Goal: Information Seeking & Learning: Learn about a topic

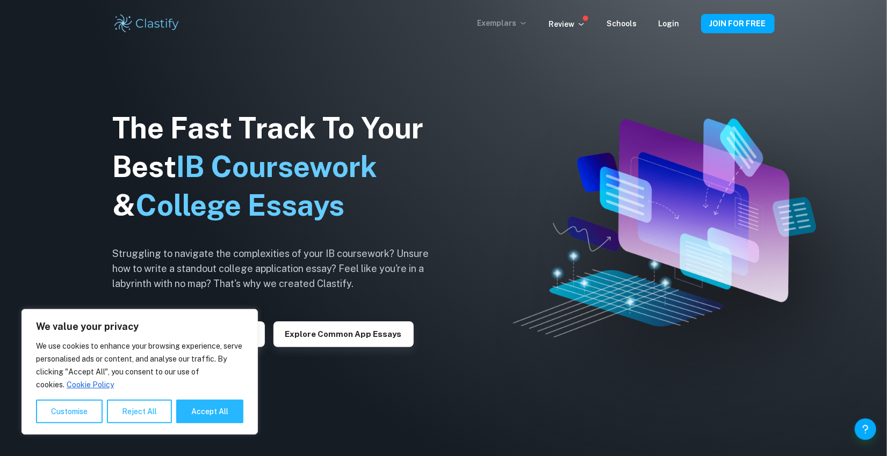
click at [499, 27] on p "Exemplars" at bounding box center [502, 23] width 50 height 12
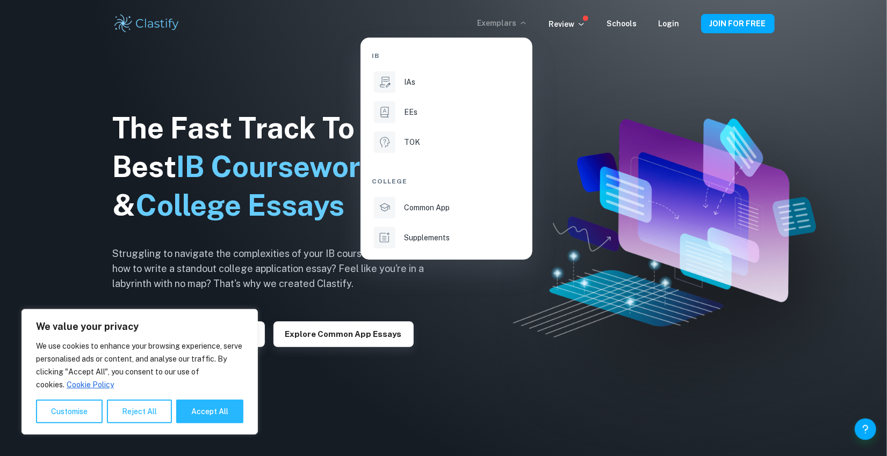
click at [413, 92] on li "IAs" at bounding box center [446, 82] width 149 height 26
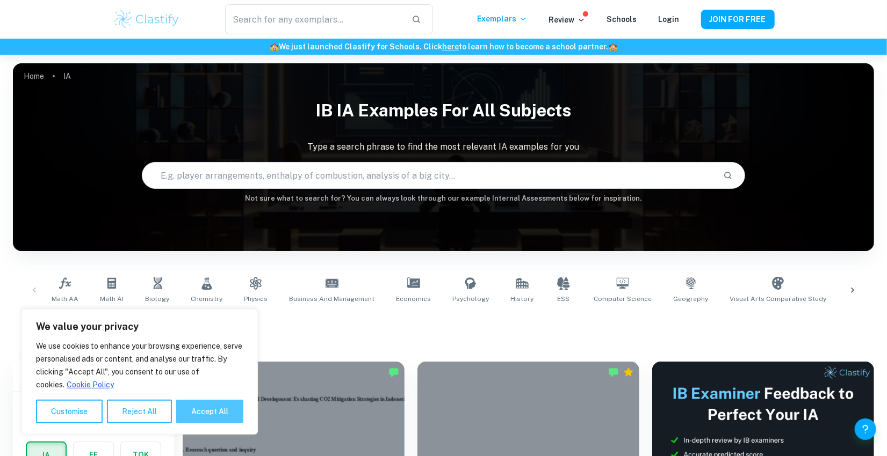
click at [192, 420] on button "Accept All" at bounding box center [209, 412] width 67 height 24
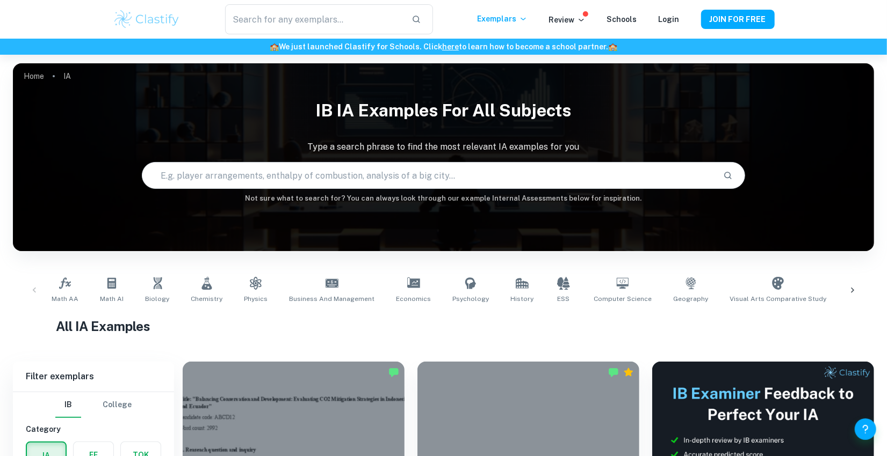
checkbox input "true"
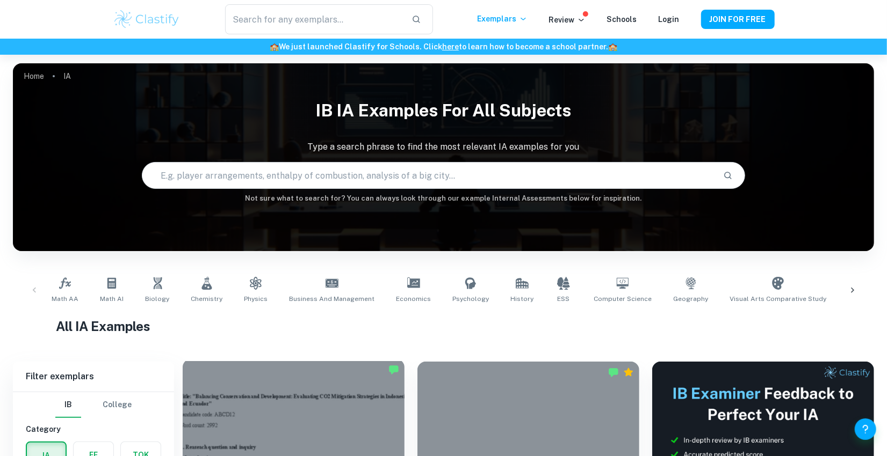
scroll to position [71, 0]
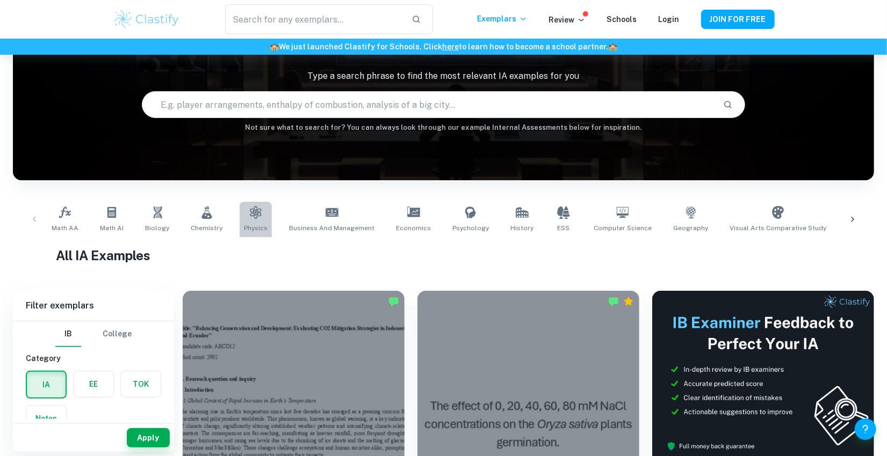
click at [249, 207] on icon at bounding box center [255, 212] width 13 height 13
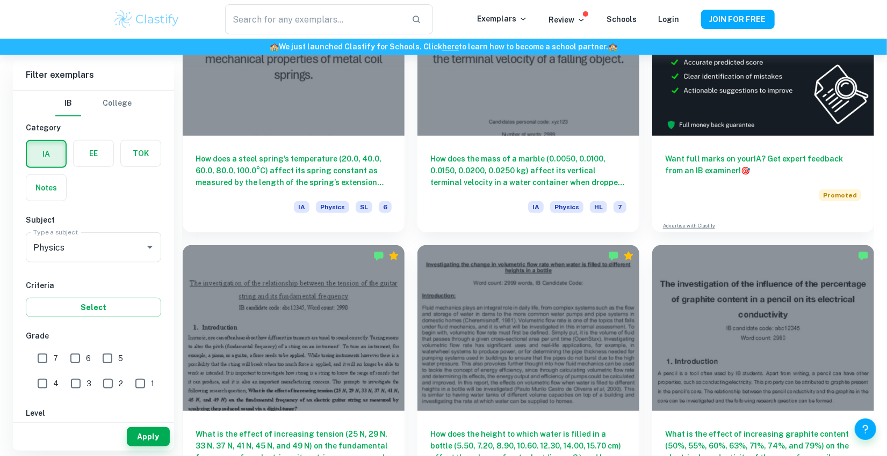
scroll to position [393, 0]
click at [44, 360] on input "7" at bounding box center [42, 358] width 21 height 21
checkbox input "true"
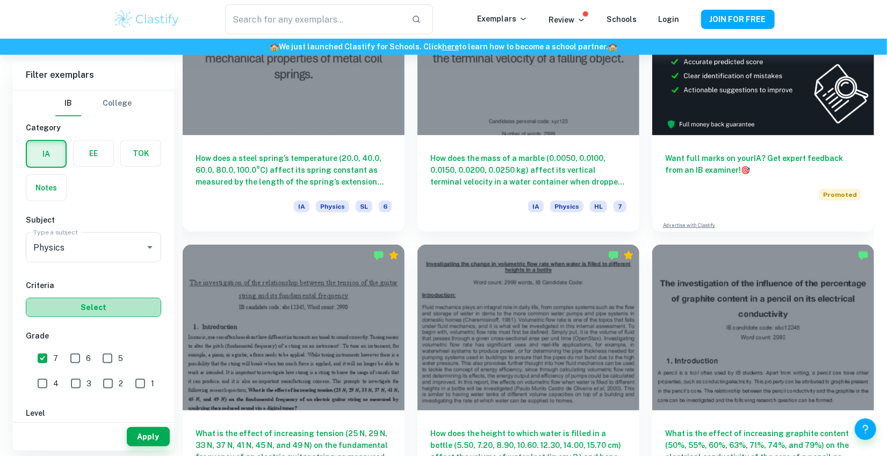
click at [90, 311] on button "Select" at bounding box center [93, 307] width 135 height 19
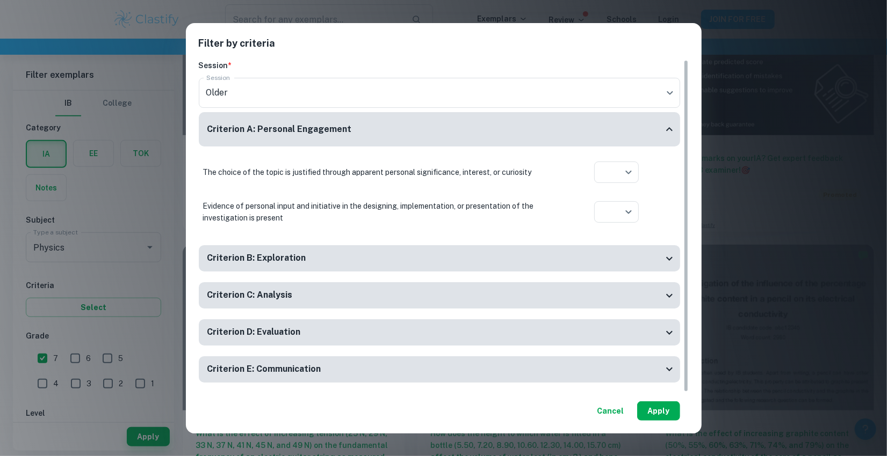
drag, startPoint x: 666, startPoint y: 417, endPoint x: 637, endPoint y: 409, distance: 30.8
click at [637, 409] on div "Cancel Apply" at bounding box center [444, 407] width 490 height 28
click at [663, 410] on button "Apply" at bounding box center [658, 411] width 43 height 19
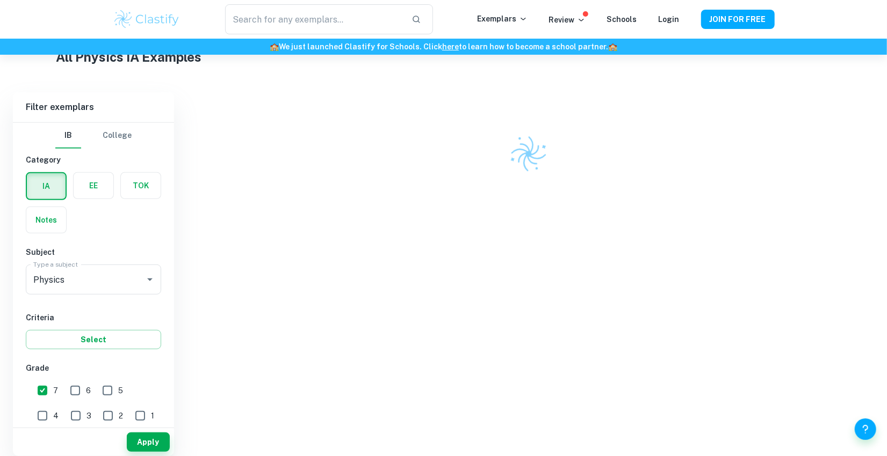
scroll to position [296, 0]
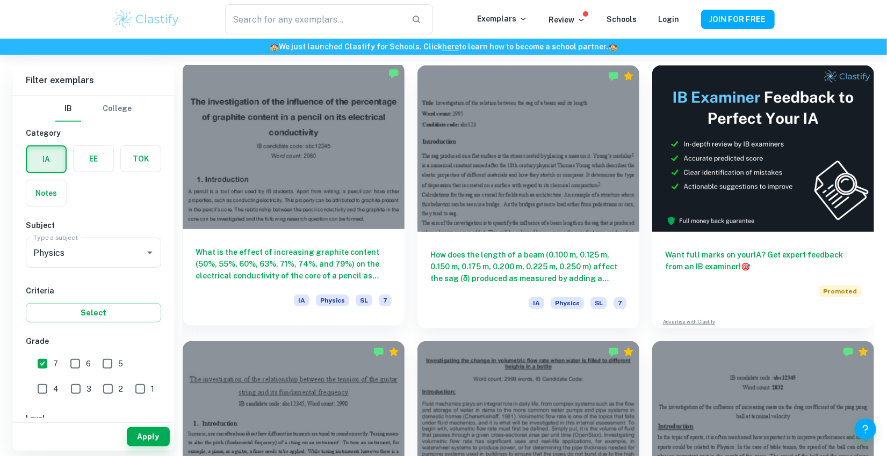
click at [351, 205] on div at bounding box center [294, 146] width 222 height 166
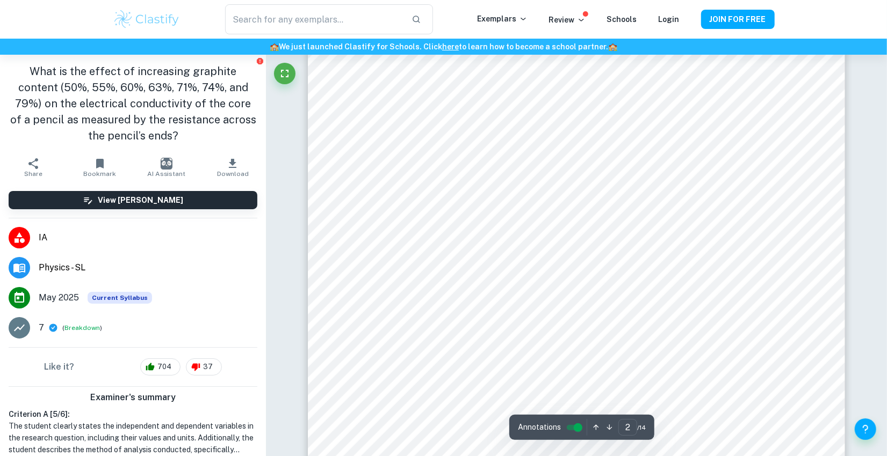
scroll to position [854, 0]
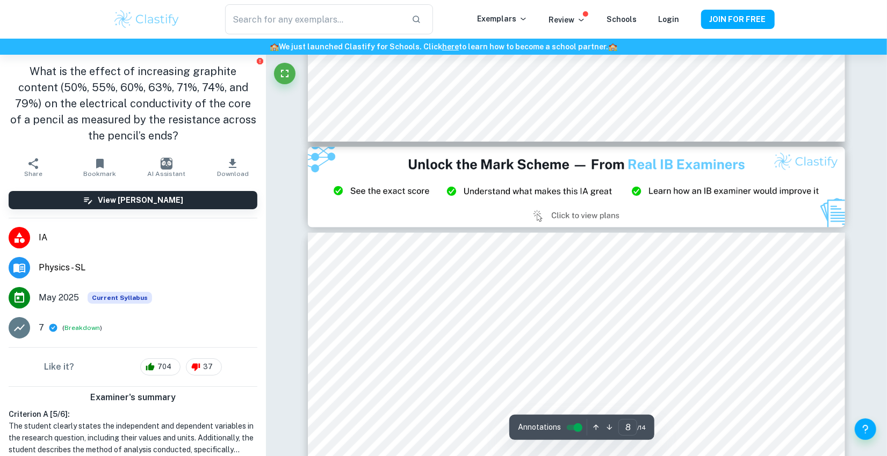
type input "9"
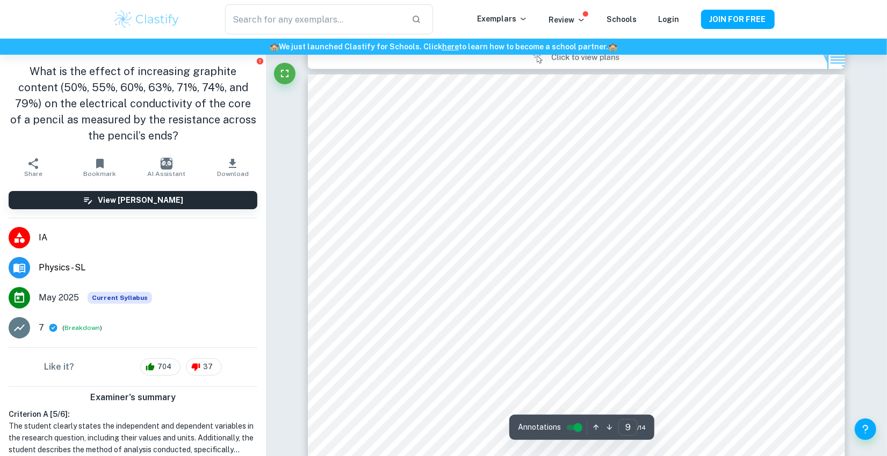
scroll to position [6398, 0]
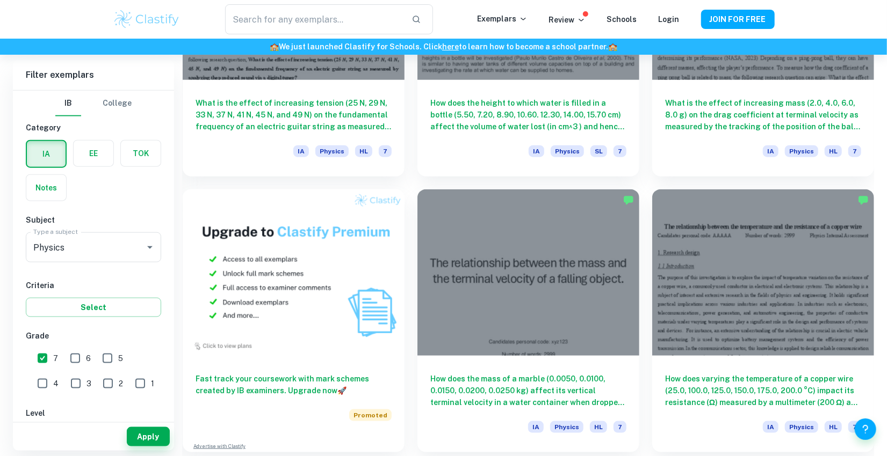
scroll to position [725, 0]
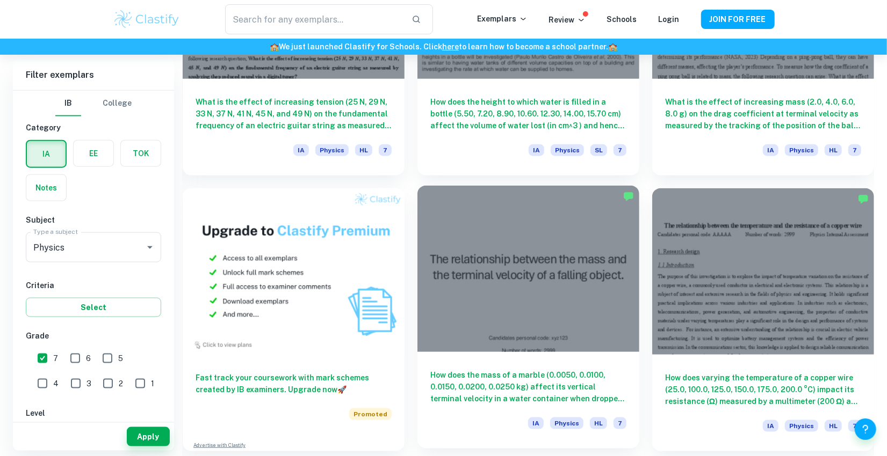
click at [553, 269] on div at bounding box center [528, 269] width 222 height 166
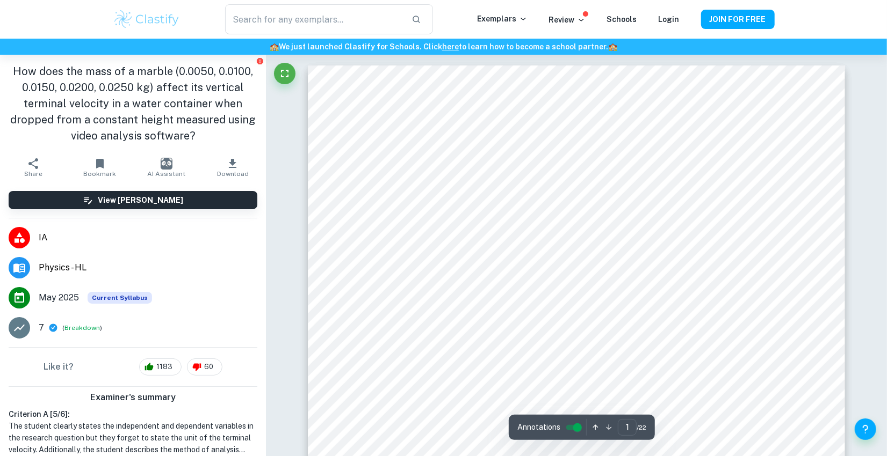
scroll to position [106, 0]
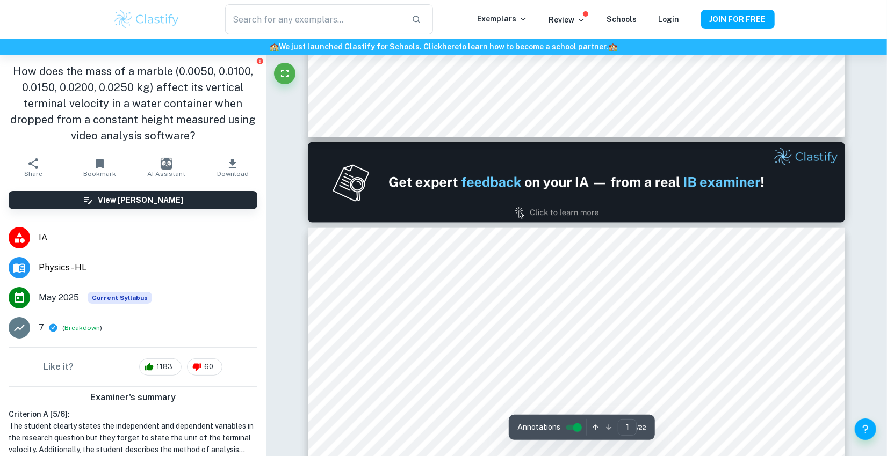
type input "2"
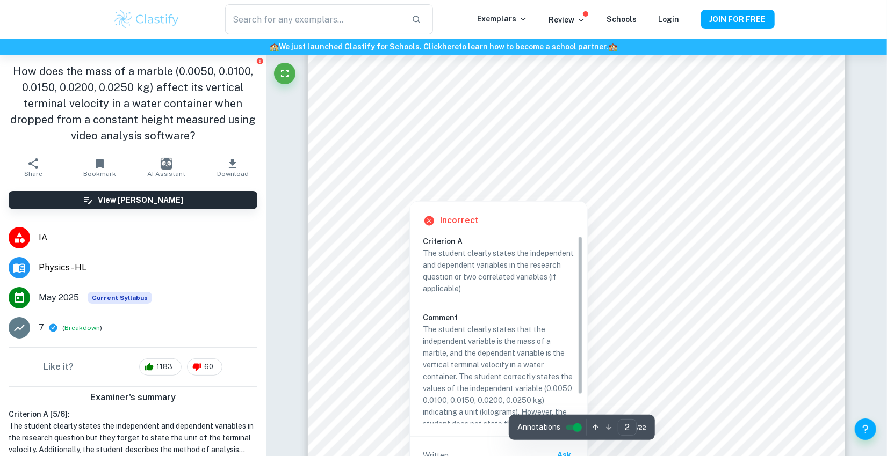
scroll to position [1189, 0]
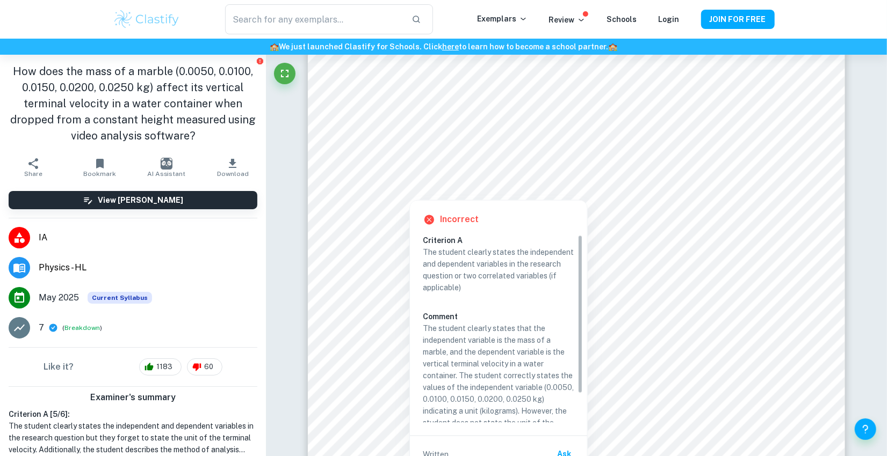
click at [756, 178] on div at bounding box center [764, 177] width 31 height 17
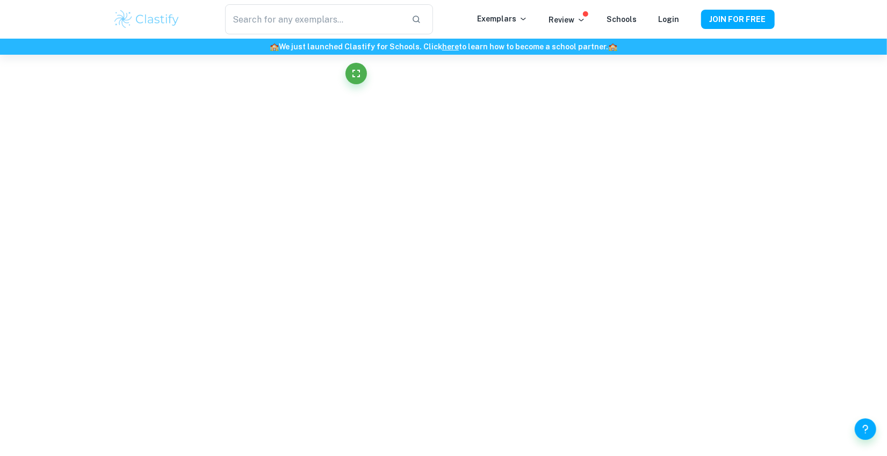
scroll to position [70, 0]
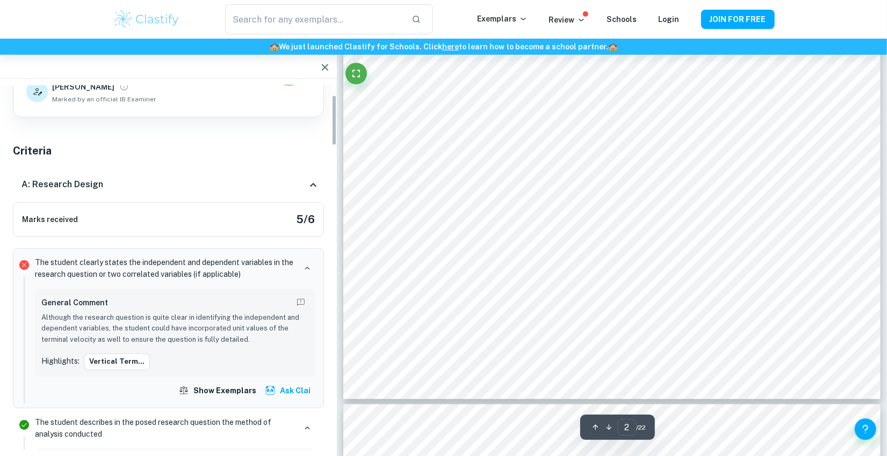
type input "2"
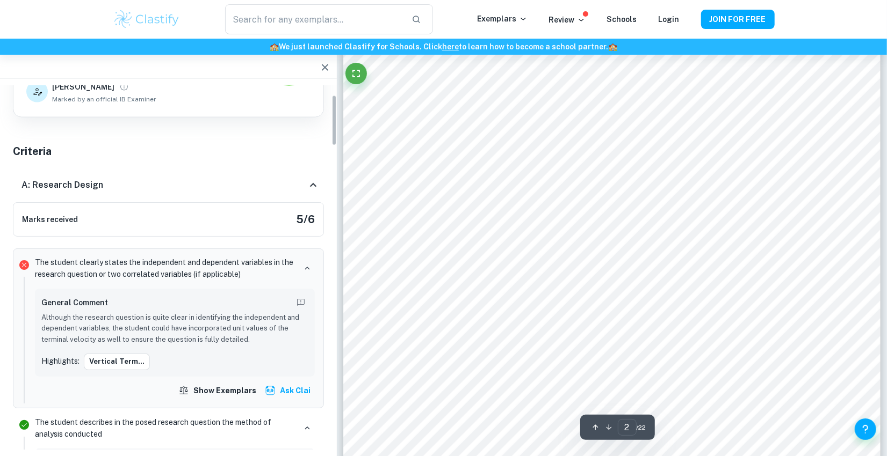
scroll to position [168, 0]
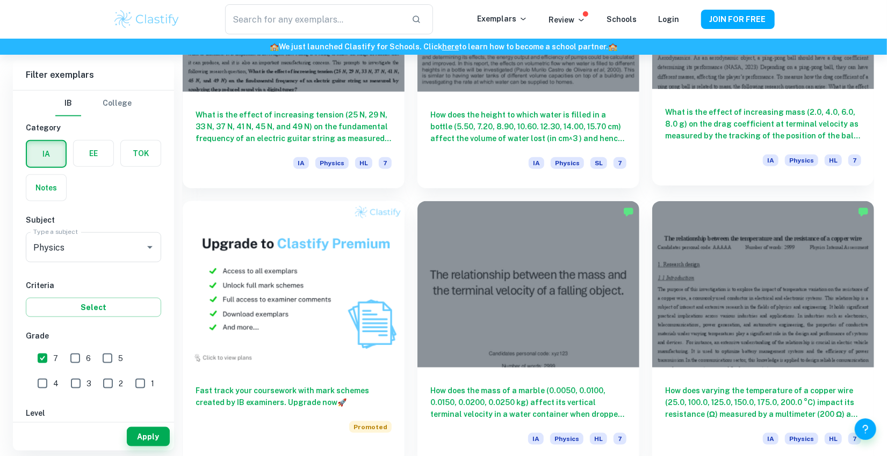
scroll to position [713, 0]
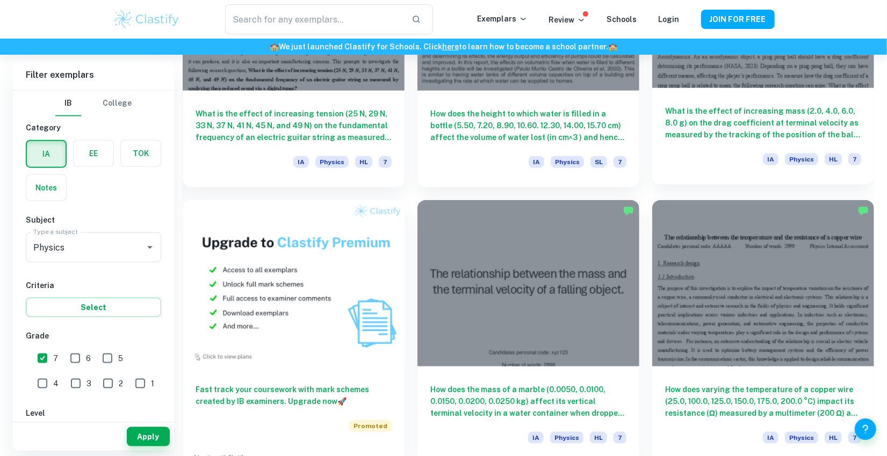
click at [734, 71] on div at bounding box center [763, 5] width 222 height 166
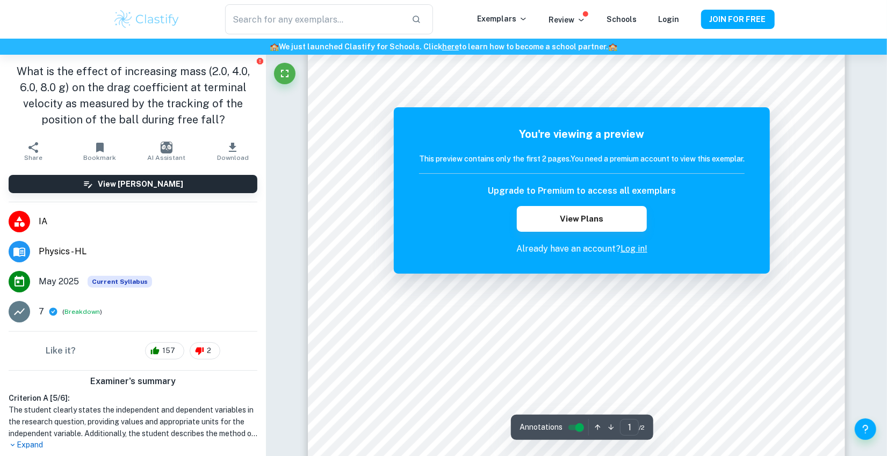
scroll to position [268, 0]
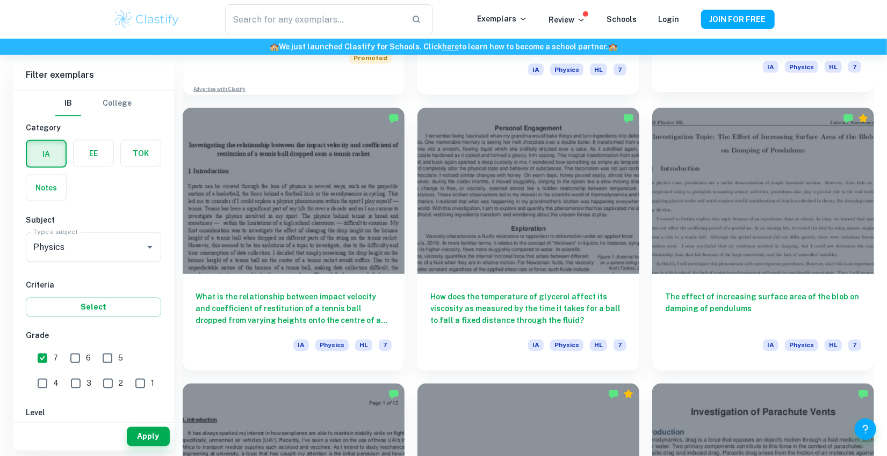
scroll to position [1083, 0]
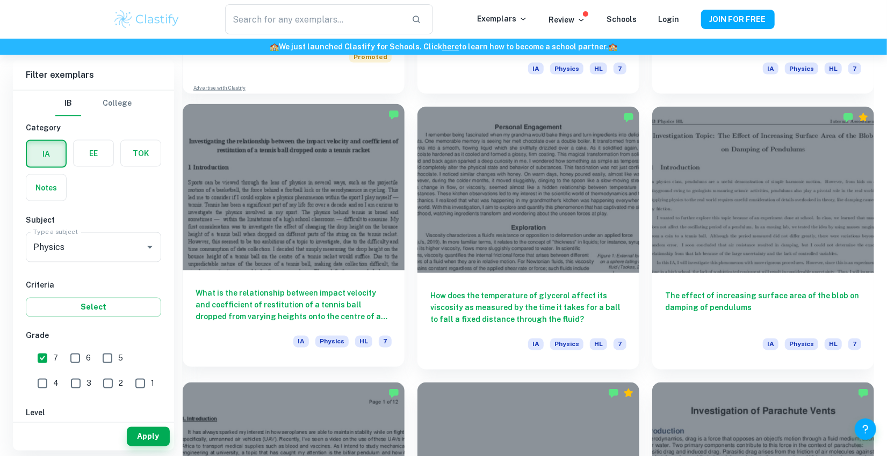
click at [345, 230] on div at bounding box center [294, 187] width 222 height 166
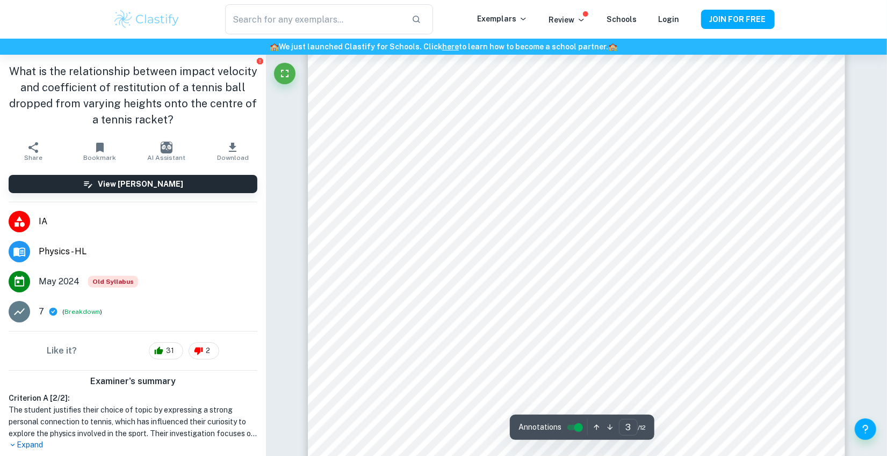
scroll to position [1892, 0]
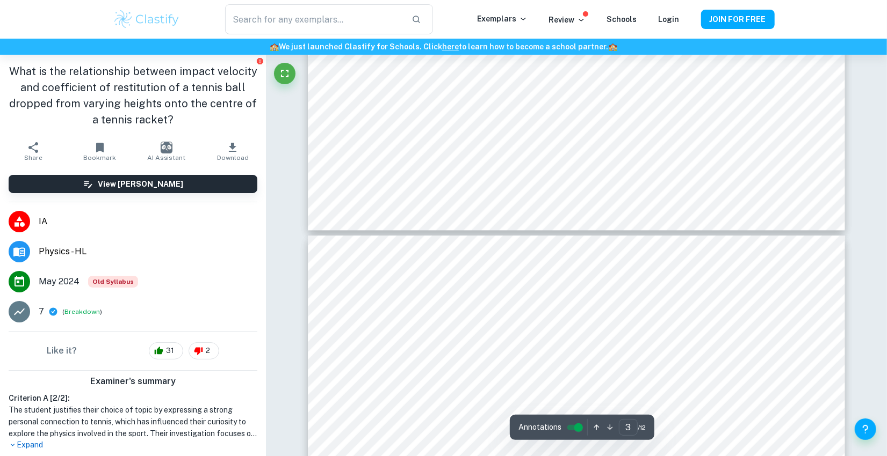
type input "4"
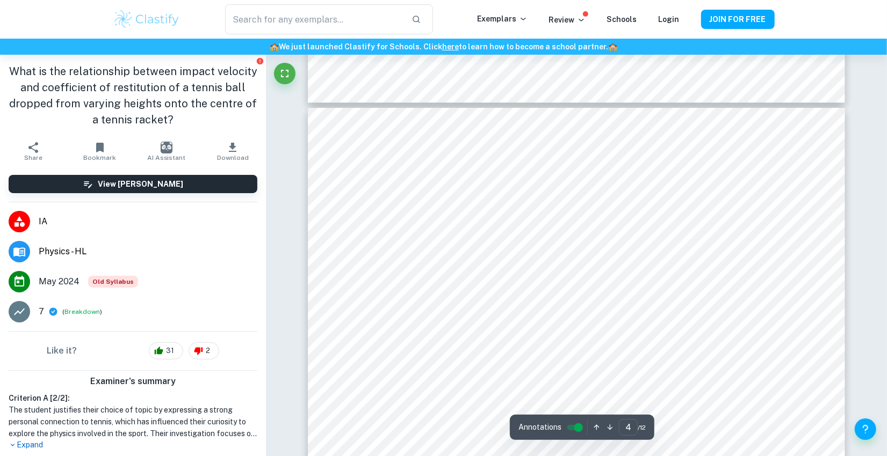
scroll to position [2422, 0]
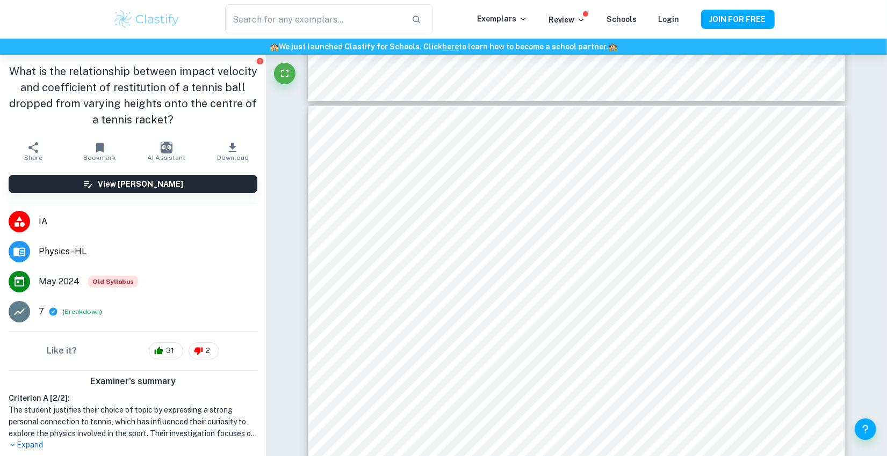
click at [156, 13] on img at bounding box center [147, 19] width 68 height 21
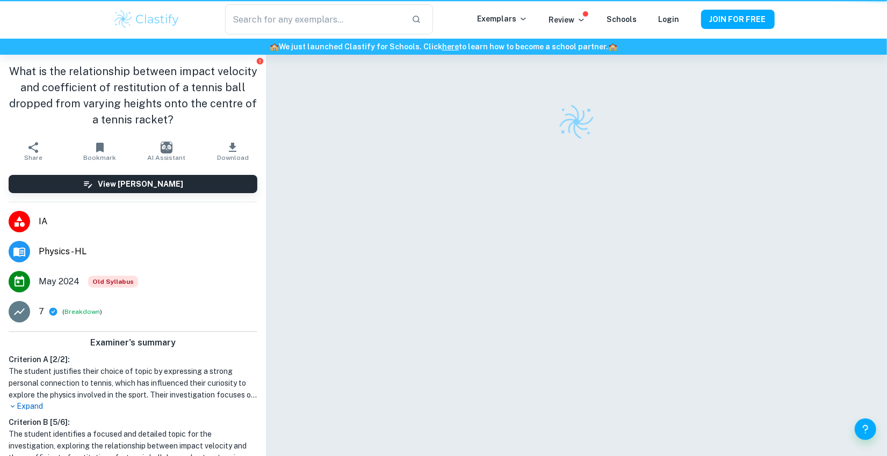
scroll to position [55, 0]
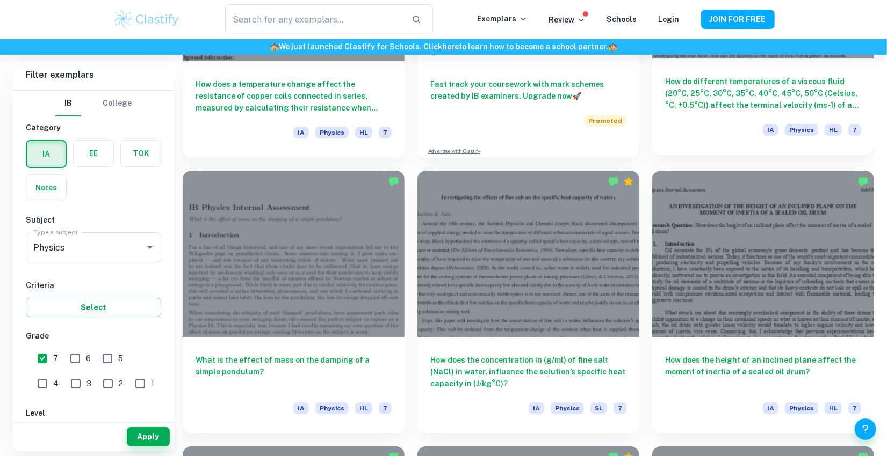
scroll to position [2399, 0]
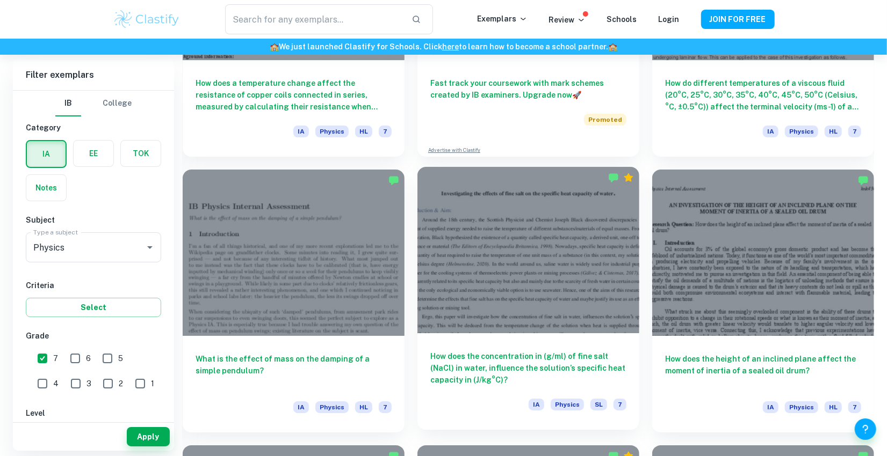
click at [529, 228] on div at bounding box center [528, 250] width 222 height 166
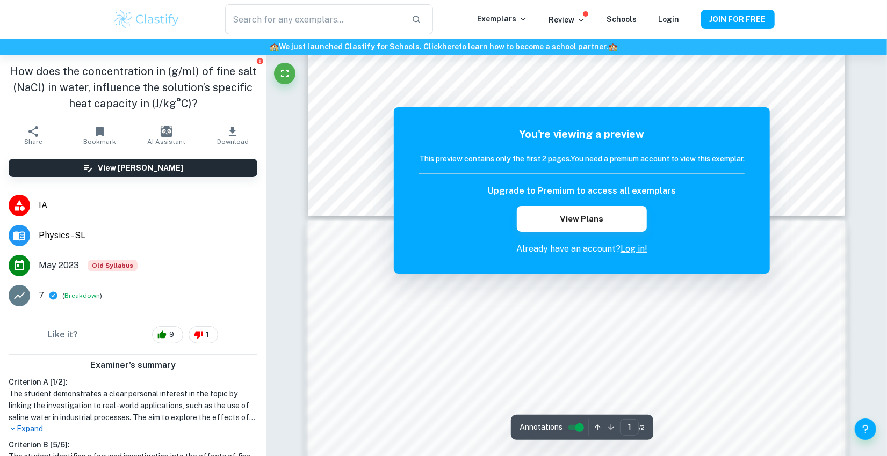
scroll to position [608, 0]
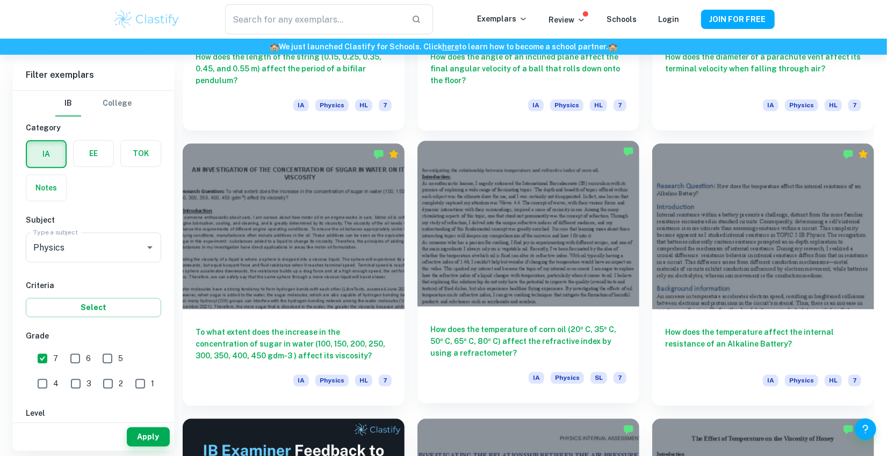
scroll to position [1599, 0]
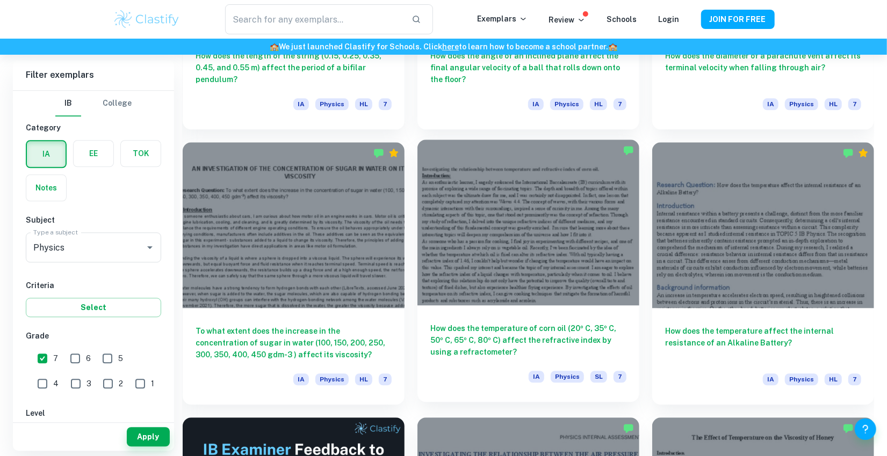
drag, startPoint x: 477, startPoint y: 231, endPoint x: 444, endPoint y: 231, distance: 33.3
click at [444, 231] on div at bounding box center [528, 223] width 222 height 166
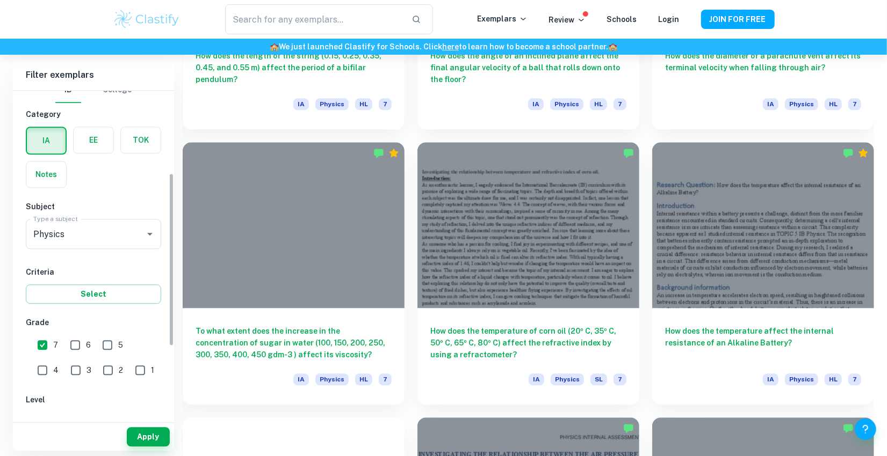
scroll to position [286, 0]
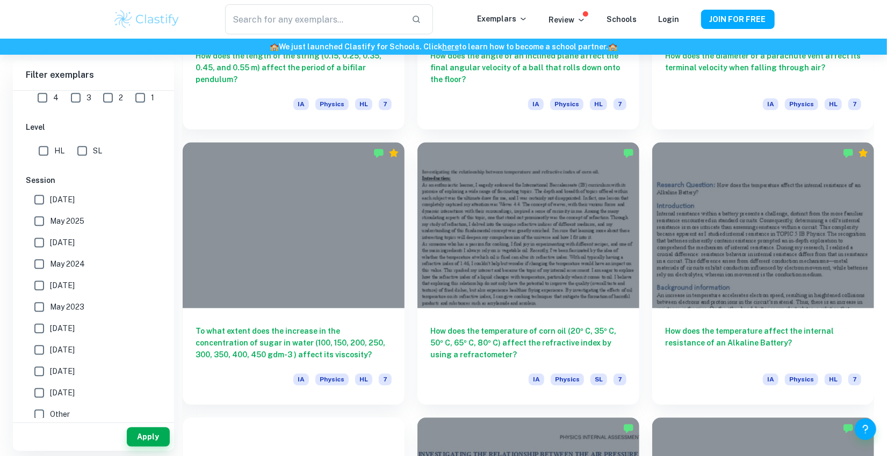
click at [40, 156] on input "HL" at bounding box center [43, 150] width 21 height 21
checkbox input "true"
click at [160, 430] on button "Apply" at bounding box center [148, 436] width 43 height 19
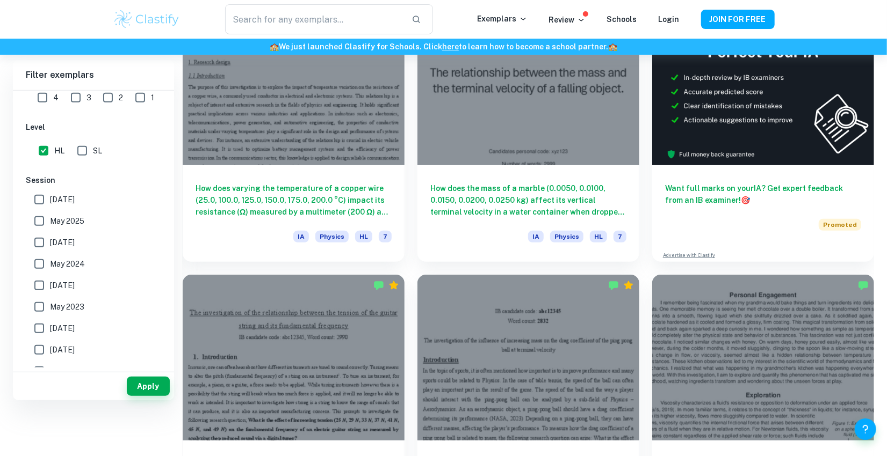
scroll to position [251, 0]
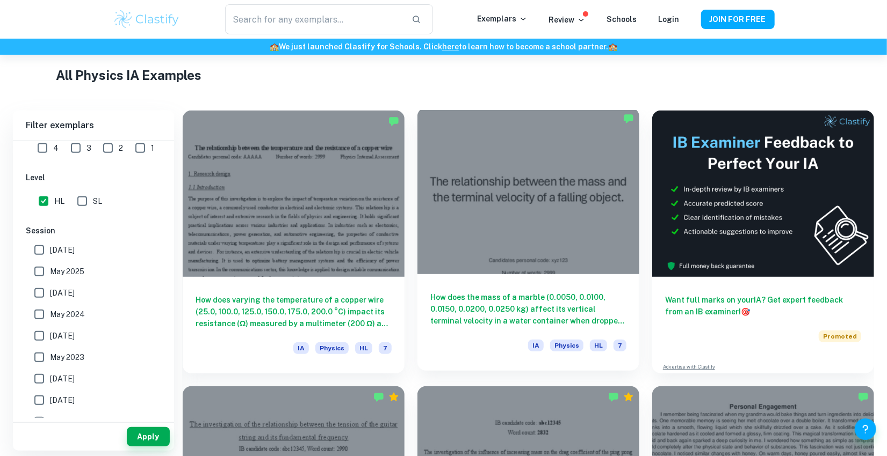
click at [470, 229] on div at bounding box center [528, 191] width 222 height 166
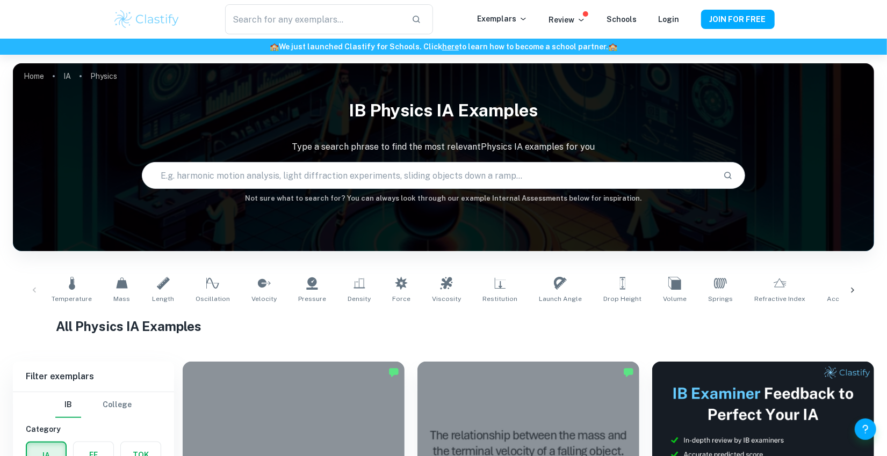
scroll to position [251, 0]
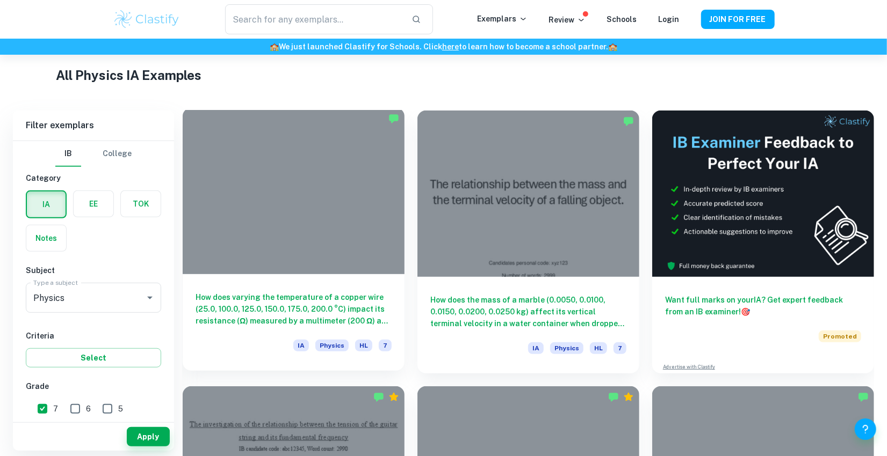
click at [277, 208] on div at bounding box center [294, 191] width 222 height 166
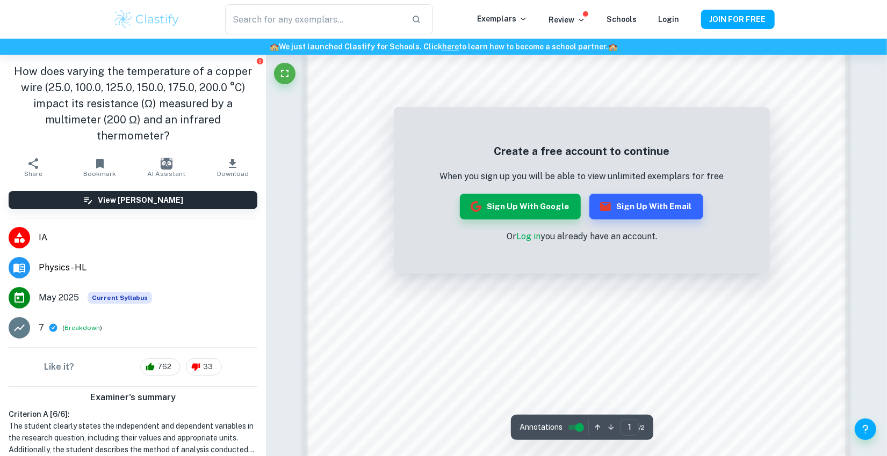
scroll to position [1206, 0]
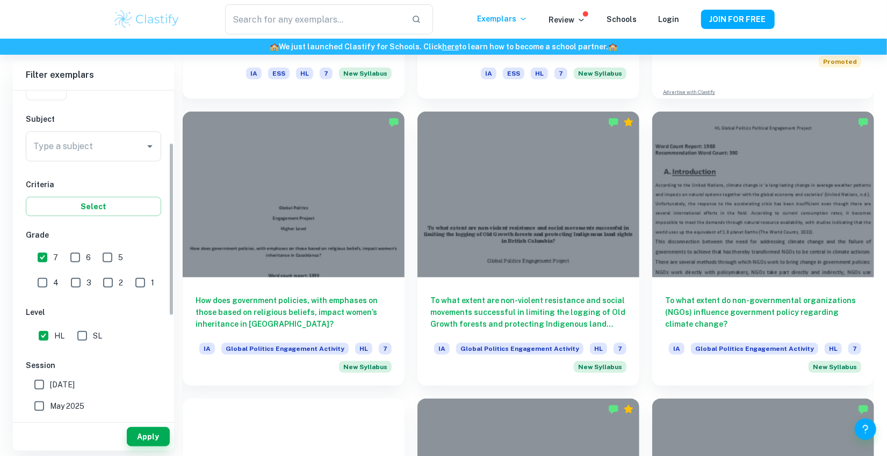
scroll to position [212, 0]
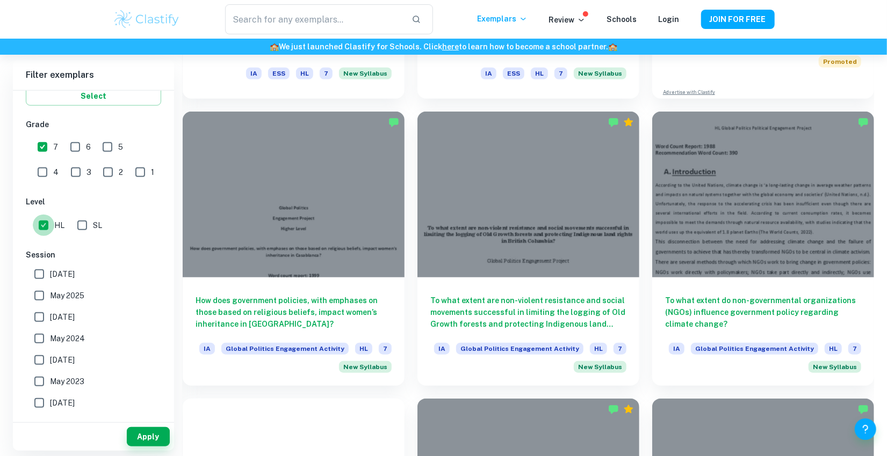
click at [40, 228] on input "HL" at bounding box center [43, 225] width 21 height 21
checkbox input "false"
click at [156, 432] on button "Apply" at bounding box center [148, 436] width 43 height 19
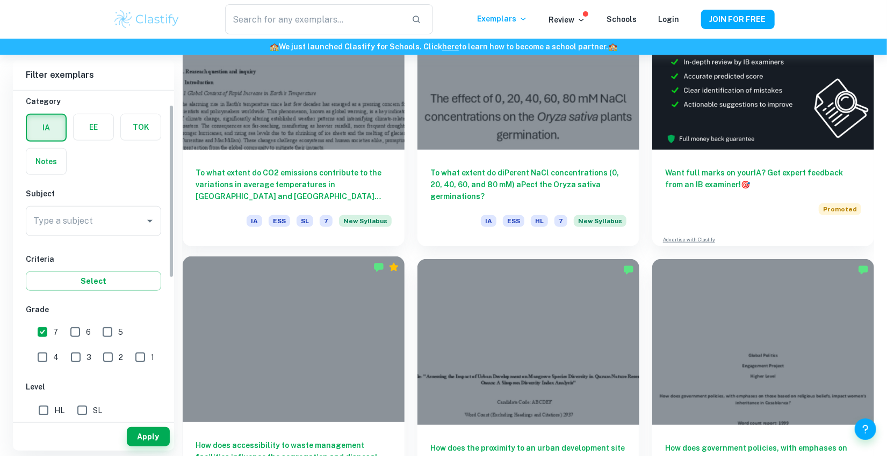
scroll to position [0, 0]
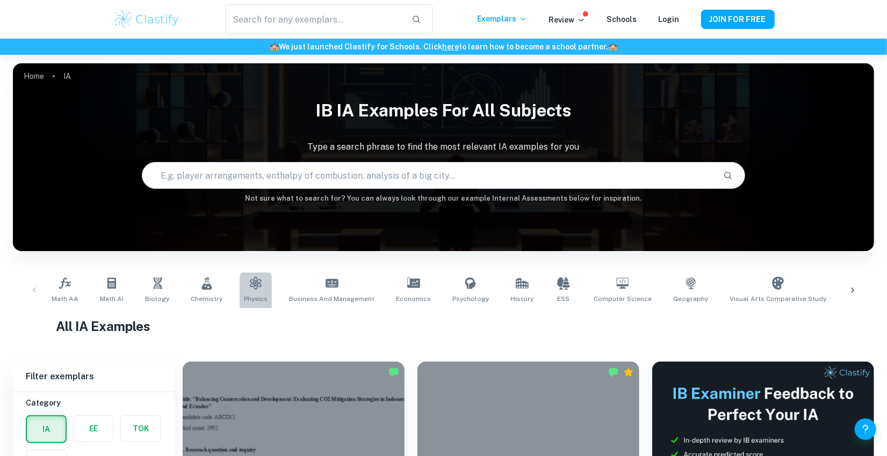
click at [240, 283] on link "Physics" at bounding box center [256, 290] width 32 height 35
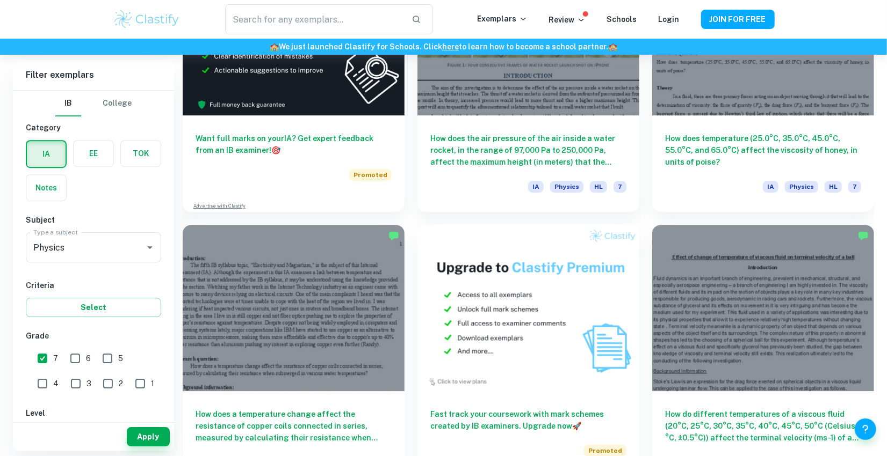
scroll to position [2069, 0]
